Goal: Find specific page/section: Find specific page/section

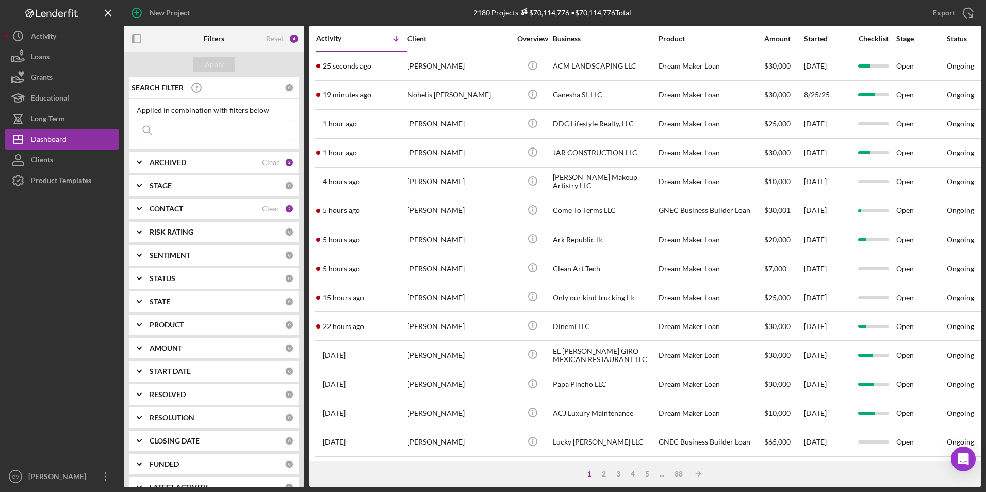
click at [196, 130] on input at bounding box center [214, 130] width 154 height 21
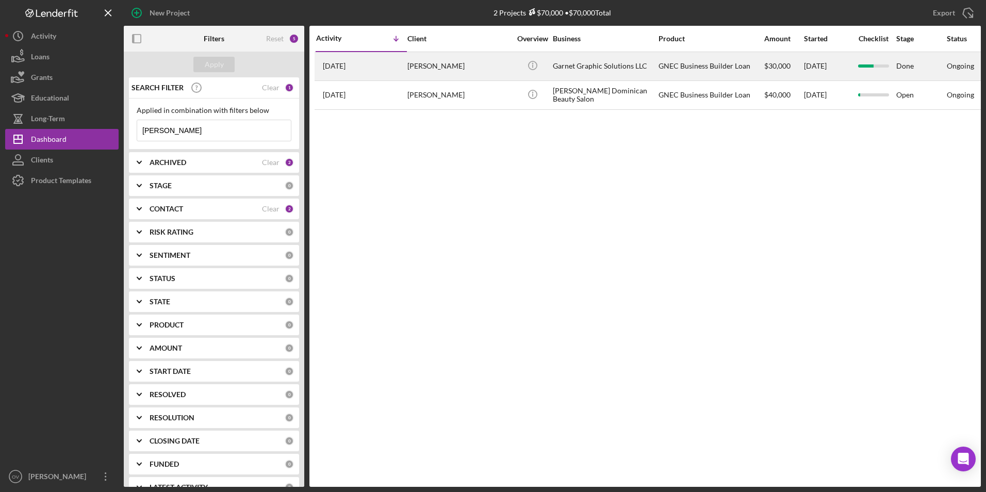
type input "[PERSON_NAME]"
click at [424, 64] on div "[PERSON_NAME]" at bounding box center [458, 66] width 103 height 27
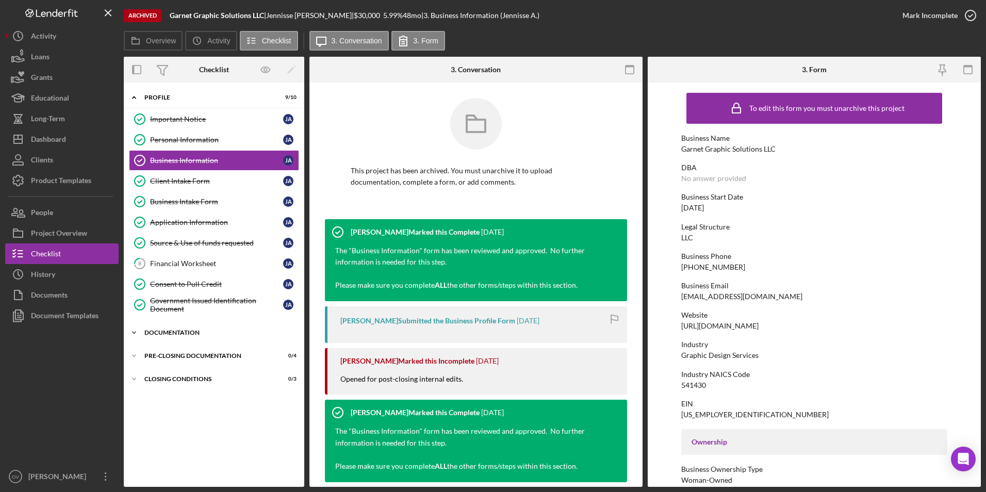
click at [135, 331] on icon "Icon/Expander" at bounding box center [134, 332] width 21 height 21
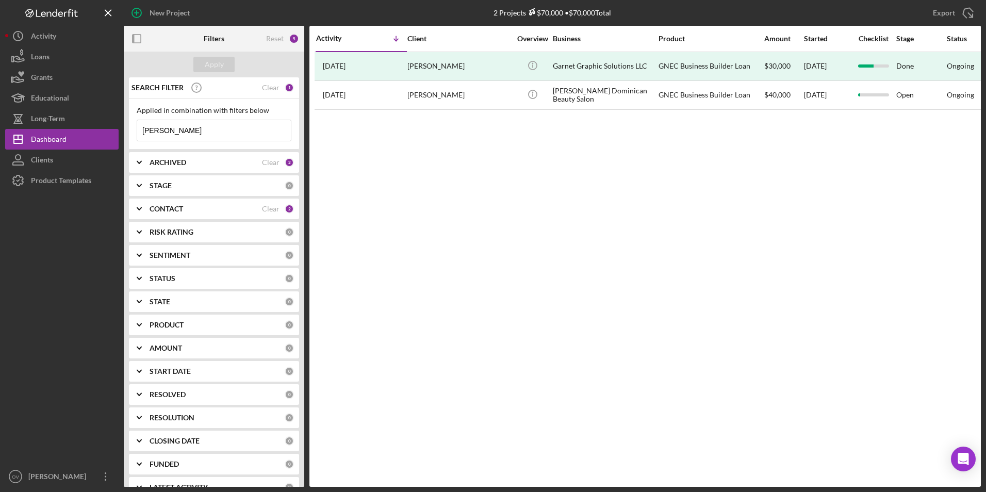
drag, startPoint x: 187, startPoint y: 128, endPoint x: 138, endPoint y: 128, distance: 49.0
click at [138, 128] on input "[PERSON_NAME]" at bounding box center [214, 130] width 154 height 21
click at [211, 64] on div "Apply" at bounding box center [214, 64] width 19 height 15
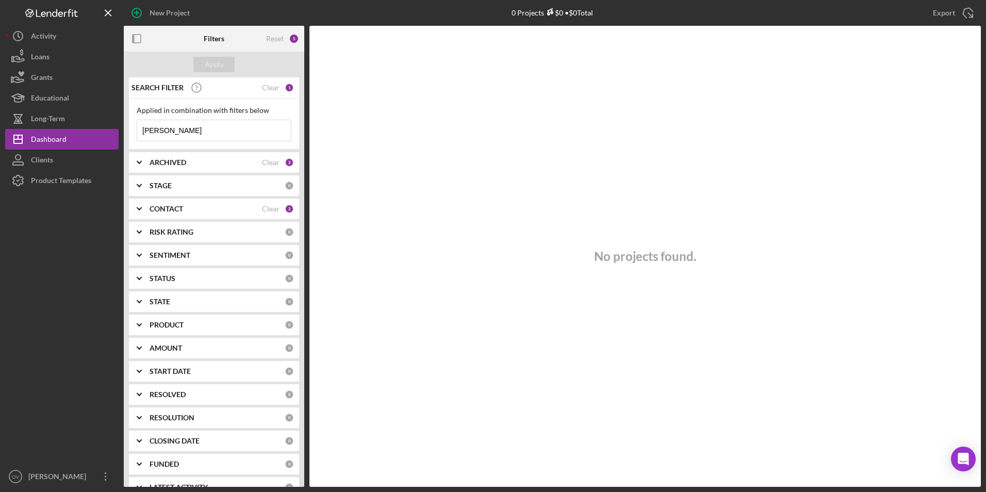
drag, startPoint x: 168, startPoint y: 129, endPoint x: 129, endPoint y: 127, distance: 38.7
click at [129, 127] on div "Applied in combination with filters below [PERSON_NAME] Icon/Menu Close" at bounding box center [214, 124] width 170 height 51
type input "[PERSON_NAME]"
click at [210, 64] on div "Apply" at bounding box center [214, 64] width 19 height 15
